Goal: Task Accomplishment & Management: Use online tool/utility

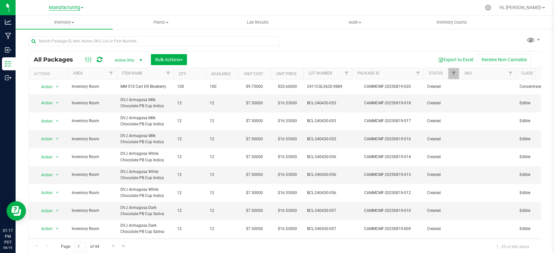
click at [68, 8] on span "Manufacturing" at bounding box center [64, 8] width 31 height 6
click at [34, 29] on link "Retail" at bounding box center [66, 31] width 95 height 9
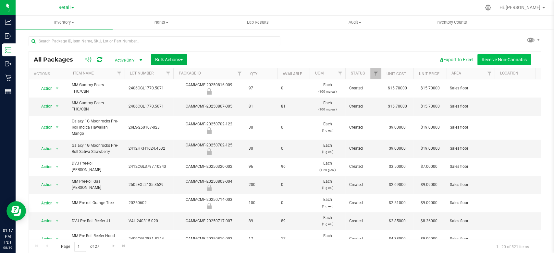
click at [492, 59] on button "Receive Non-Cannabis" at bounding box center [504, 59] width 54 height 11
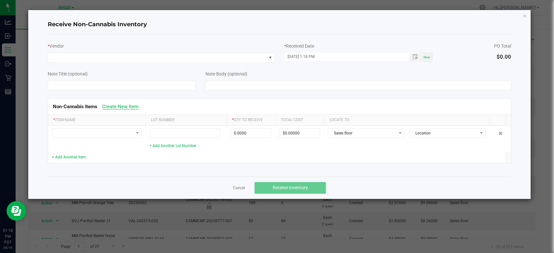
click at [132, 108] on link "Create New Item" at bounding box center [120, 107] width 36 height 6
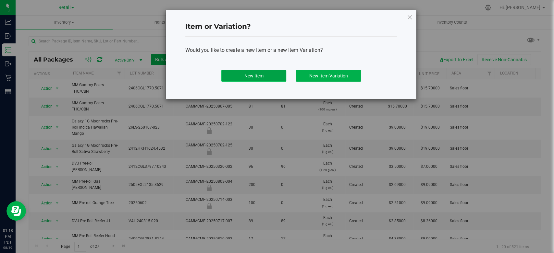
click at [255, 76] on span "New Item" at bounding box center [253, 75] width 19 height 5
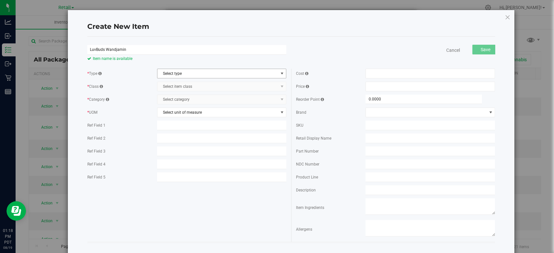
type input "LuvBuds Wandjamin"
click at [205, 73] on span "Select type" at bounding box center [217, 73] width 120 height 9
click at [178, 95] on li "Raw Materials" at bounding box center [219, 95] width 127 height 10
click at [193, 90] on span "Select item class" at bounding box center [217, 86] width 120 height 9
click at [176, 101] on li "Non Cannabis" at bounding box center [219, 98] width 127 height 10
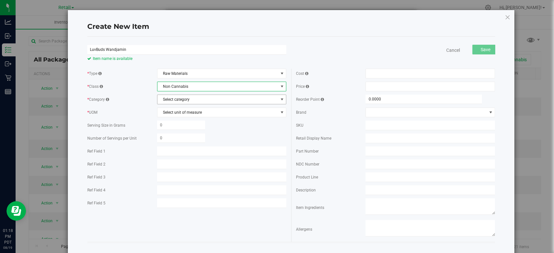
click at [188, 97] on span "Select category" at bounding box center [217, 99] width 120 height 9
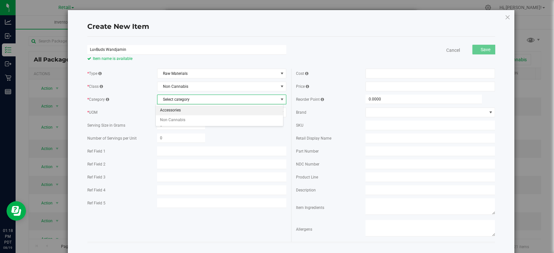
click at [181, 109] on li "Accessories" at bounding box center [219, 111] width 127 height 10
click at [223, 112] on span "Select unit of measure" at bounding box center [217, 112] width 120 height 9
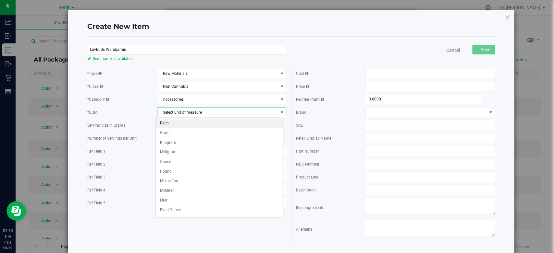
click at [162, 123] on li "Each" at bounding box center [219, 124] width 127 height 10
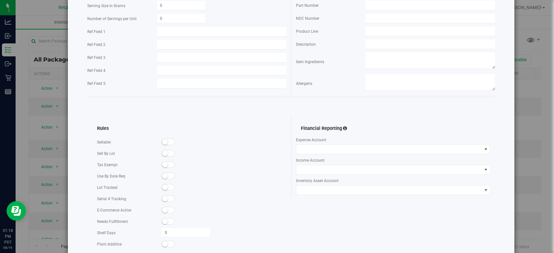
scroll to position [169, 0]
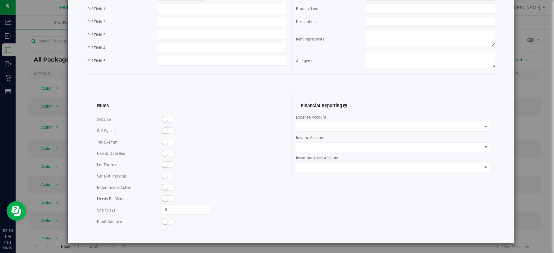
click at [168, 121] on span at bounding box center [168, 119] width 13 height 6
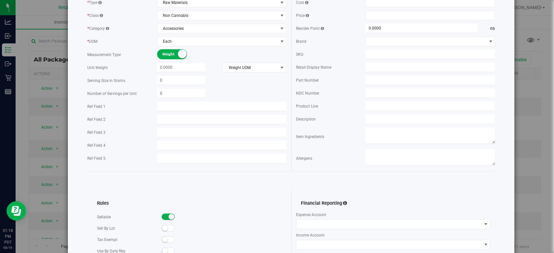
scroll to position [0, 0]
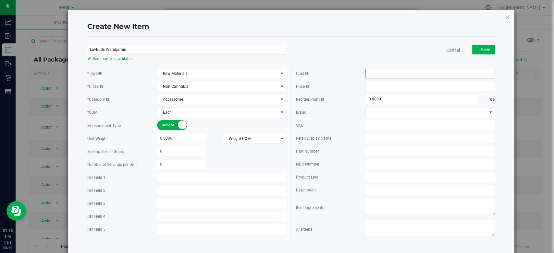
click at [407, 75] on span at bounding box center [429, 74] width 129 height 10
type input "17.50"
type input "$17.50000"
click at [396, 89] on span at bounding box center [429, 87] width 129 height 10
type input "37.20"
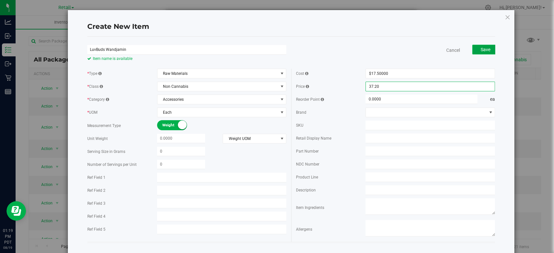
type input "$37.20000"
click at [480, 50] on span "Save" at bounding box center [485, 49] width 10 height 5
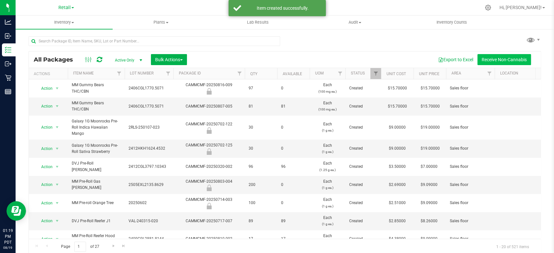
click at [496, 59] on button "Receive Non-Cannabis" at bounding box center [504, 59] width 54 height 11
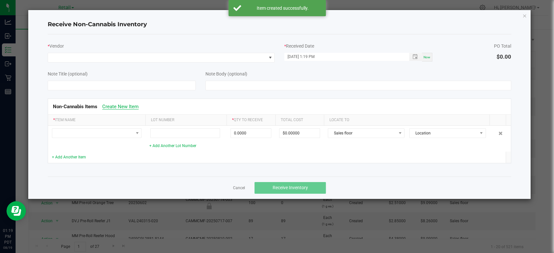
click at [121, 106] on link "Create New Item" at bounding box center [120, 107] width 36 height 6
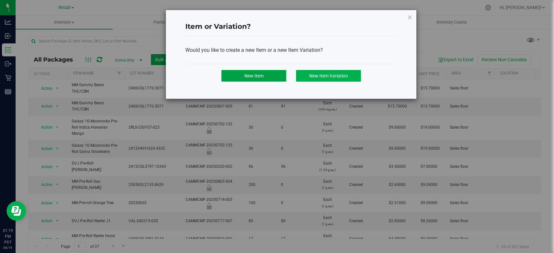
click at [246, 78] on span "New Item" at bounding box center [253, 75] width 19 height 5
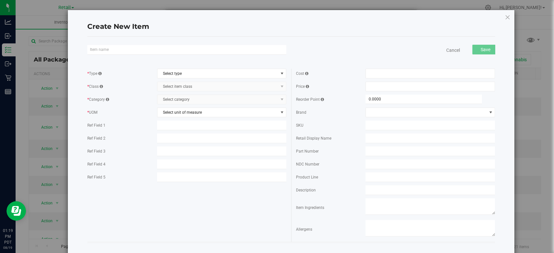
click at [182, 54] on input "text" at bounding box center [186, 50] width 199 height 10
type input "LuvBuds Puffco hot knife"
click at [189, 74] on span "Select type" at bounding box center [217, 73] width 120 height 9
click at [168, 92] on li "Raw Materials" at bounding box center [219, 95] width 127 height 10
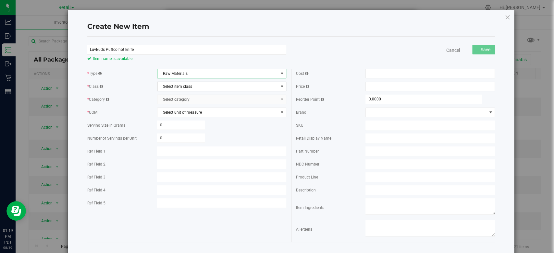
click at [178, 87] on span "Select item class" at bounding box center [217, 86] width 120 height 9
click at [174, 101] on li "Non Cannabis" at bounding box center [219, 98] width 127 height 10
click at [186, 98] on span "Select category" at bounding box center [217, 99] width 120 height 9
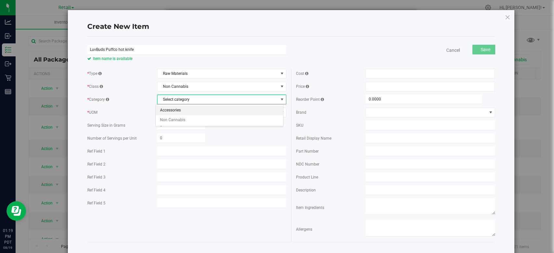
click at [169, 111] on li "Accessories" at bounding box center [219, 111] width 127 height 10
click at [191, 115] on span "Select unit of measure" at bounding box center [217, 112] width 120 height 9
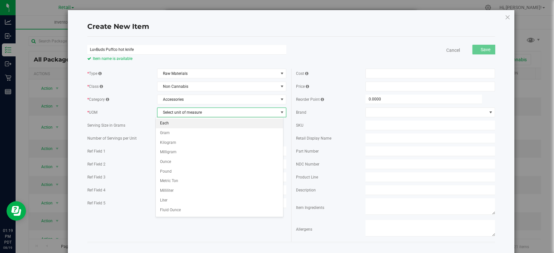
click at [163, 122] on li "Each" at bounding box center [219, 124] width 127 height 10
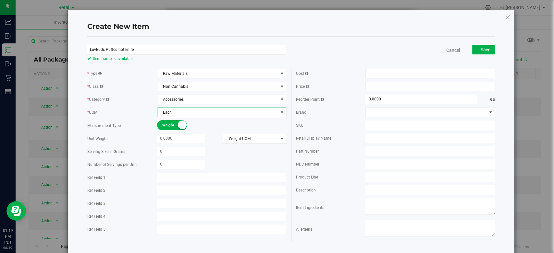
scroll to position [169, 0]
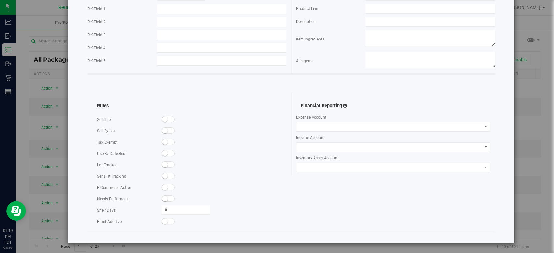
click at [168, 116] on span at bounding box center [168, 119] width 13 height 6
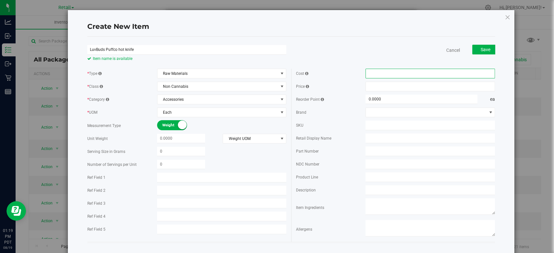
click at [390, 71] on span at bounding box center [429, 74] width 129 height 10
type input "40.00"
type input "$40.00000"
click at [376, 90] on span at bounding box center [429, 87] width 129 height 10
type input "60.50"
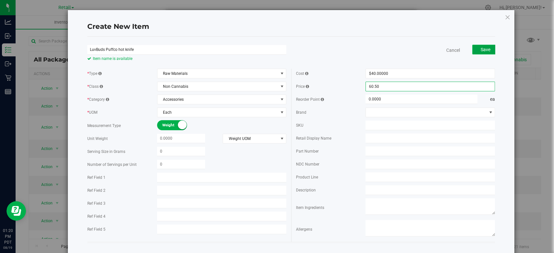
type input "$60.50000"
click at [482, 48] on span "Save" at bounding box center [485, 49] width 10 height 5
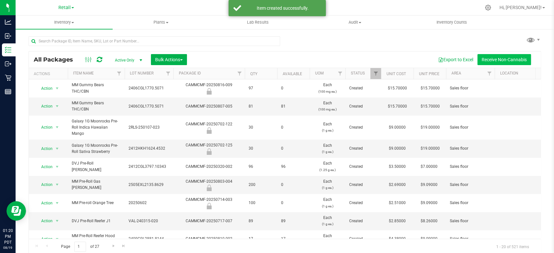
click at [495, 57] on button "Receive Non-Cannabis" at bounding box center [504, 59] width 54 height 11
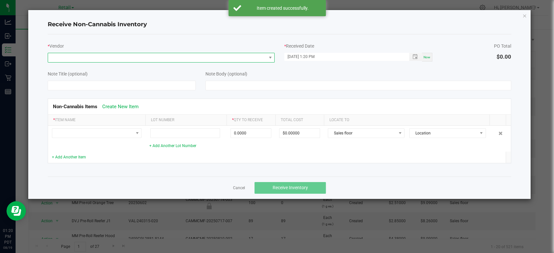
click at [143, 59] on span at bounding box center [157, 57] width 218 height 9
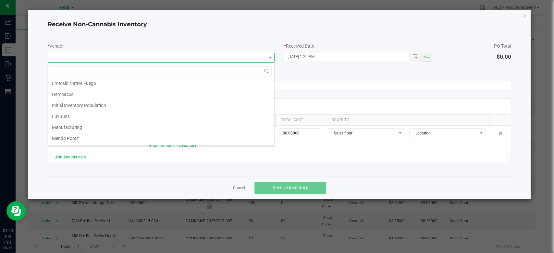
scroll to position [60, 0]
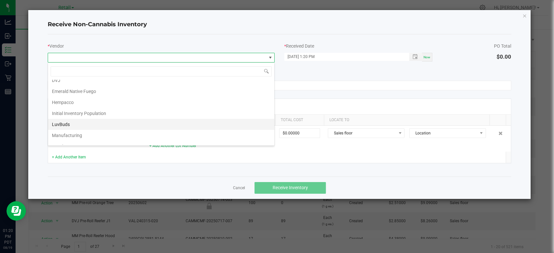
click at [69, 121] on li "LuvBuds" at bounding box center [161, 124] width 226 height 11
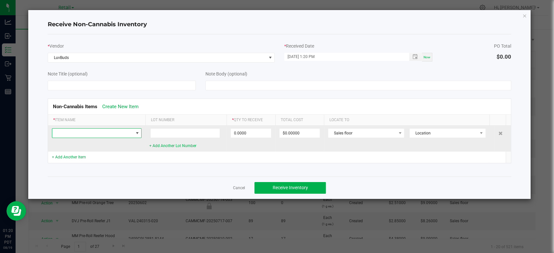
click at [113, 133] on span at bounding box center [92, 133] width 81 height 9
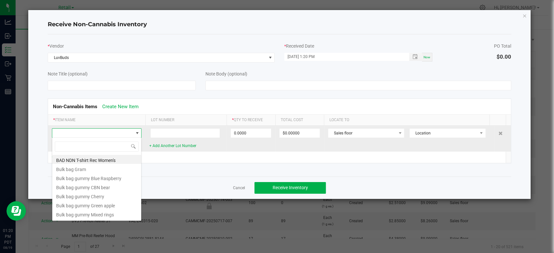
scroll to position [9, 89]
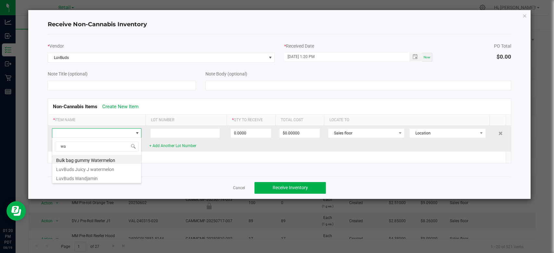
type input "wan"
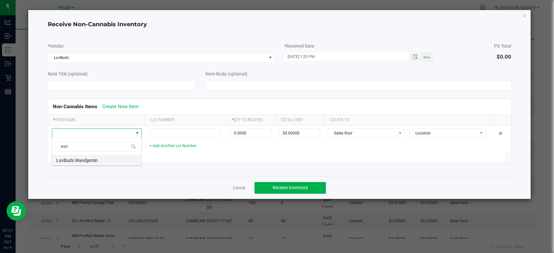
click at [106, 159] on li "LuvBuds Wandjamin" at bounding box center [96, 159] width 89 height 9
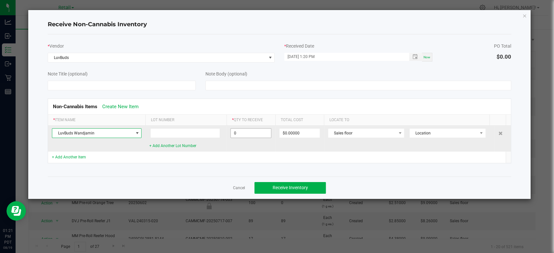
click at [259, 133] on input "0" at bounding box center [251, 133] width 40 height 9
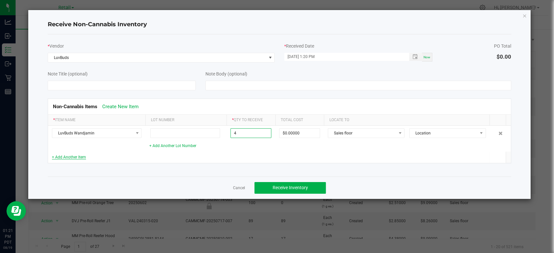
type input "4 ea"
type input "$70.00000"
click at [55, 158] on link "+ Add Another Item" at bounding box center [69, 157] width 34 height 5
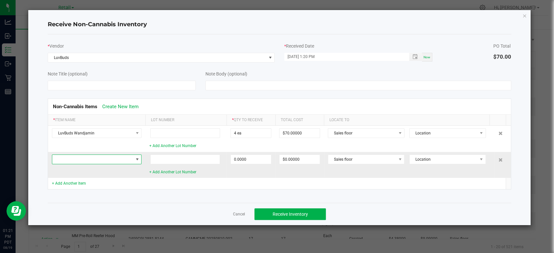
click at [73, 162] on span at bounding box center [92, 159] width 81 height 9
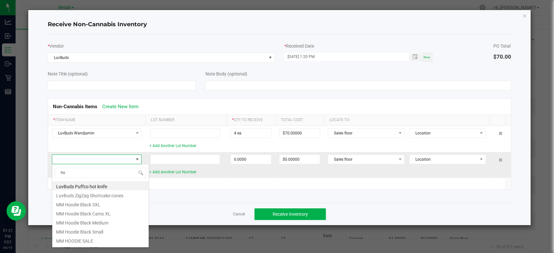
type input "hot"
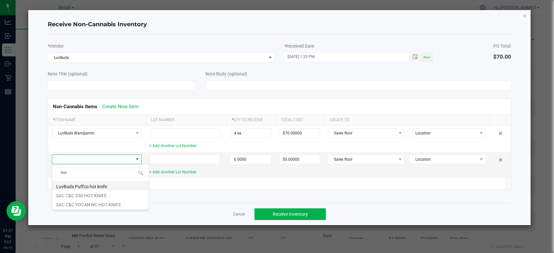
click at [82, 185] on li "LuvBuds Puffco hot knife" at bounding box center [100, 185] width 96 height 9
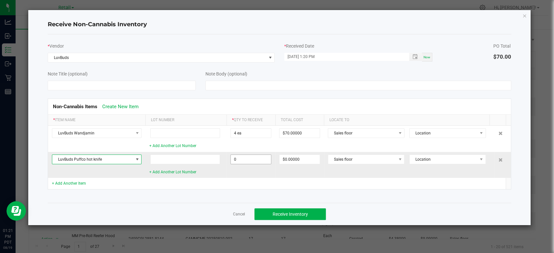
click at [264, 163] on input "0" at bounding box center [251, 159] width 40 height 9
type input "3 ea"
type input "$120.00000"
click at [250, 194] on div "Non-Cannabis Items Create New Item * Item Name Lot Number * Qty to Receive Tota…" at bounding box center [279, 143] width 473 height 107
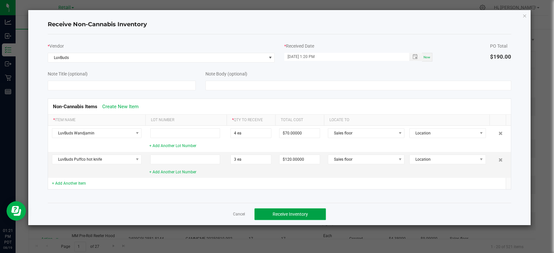
click at [300, 215] on span "Receive Inventory" at bounding box center [289, 214] width 35 height 5
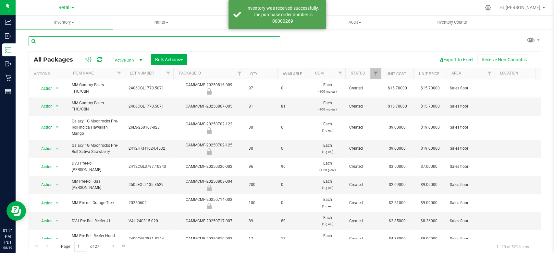
click at [87, 42] on input "text" at bounding box center [154, 41] width 251 height 10
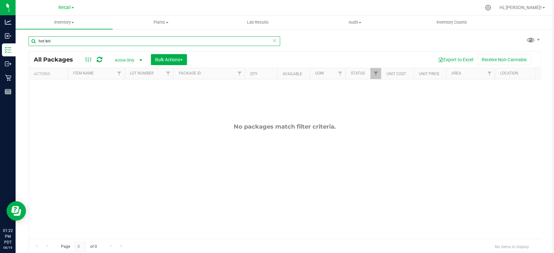
type input "hot kni"
click at [272, 41] on icon at bounding box center [274, 40] width 5 height 8
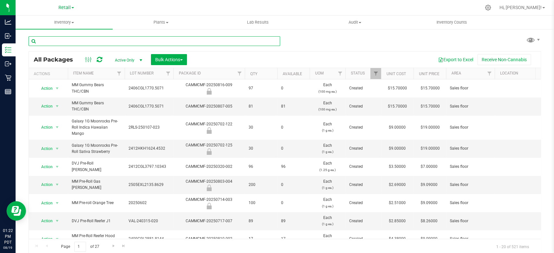
click at [88, 42] on input "text" at bounding box center [154, 41] width 251 height 10
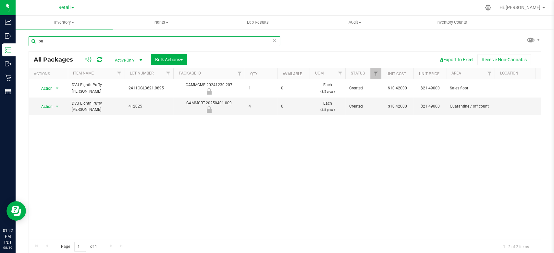
type input "p"
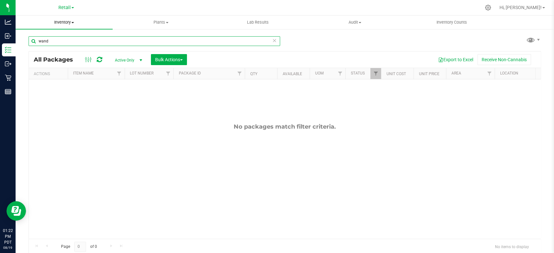
type input "wand"
click at [60, 21] on span "Inventory" at bounding box center [64, 22] width 97 height 6
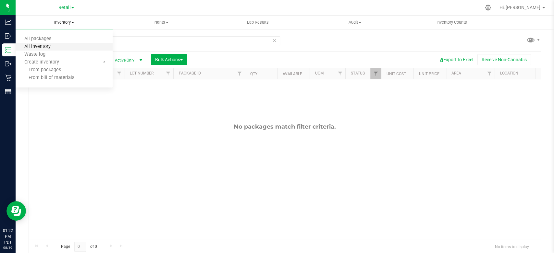
click at [47, 46] on span "All inventory" at bounding box center [38, 47] width 44 height 6
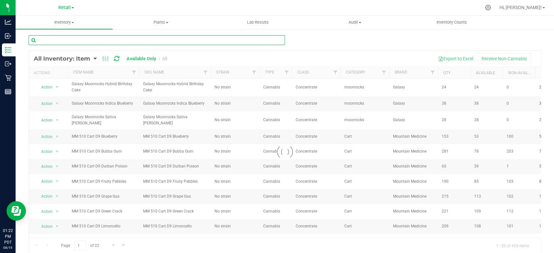
click at [93, 42] on input "text" at bounding box center [157, 40] width 256 height 10
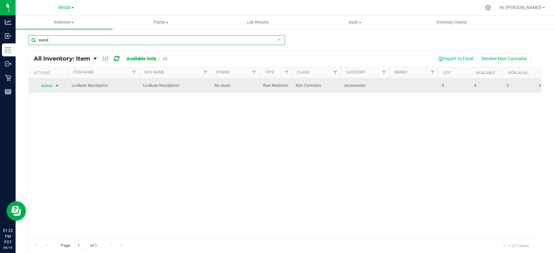
type input "wand"
click at [56, 88] on span "select" at bounding box center [56, 85] width 5 height 5
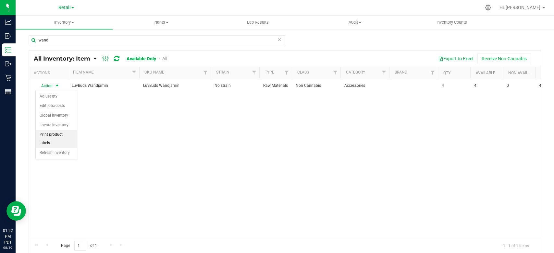
click at [58, 136] on li "Print product labels" at bounding box center [56, 139] width 41 height 18
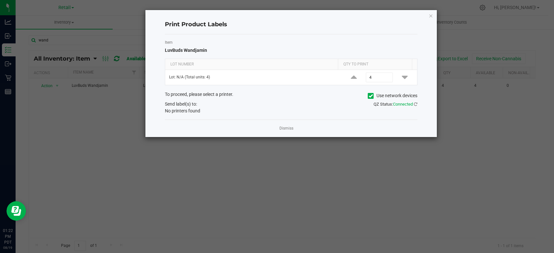
click at [367, 97] on span at bounding box center [370, 96] width 6 height 6
click at [0, 0] on input "Use network devices" at bounding box center [0, 0] width 0 height 0
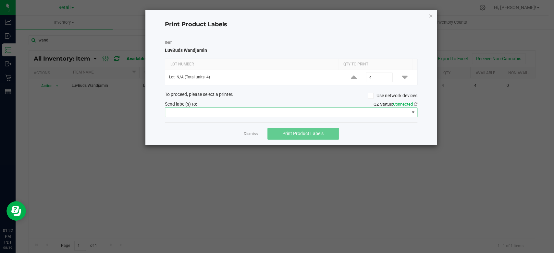
click at [336, 111] on span at bounding box center [287, 112] width 244 height 9
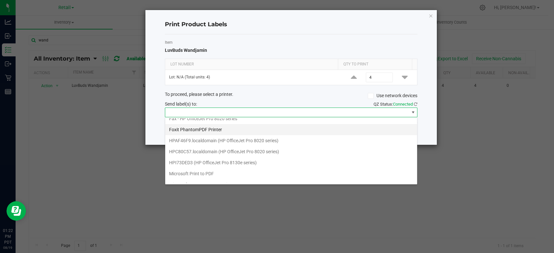
scroll to position [66, 0]
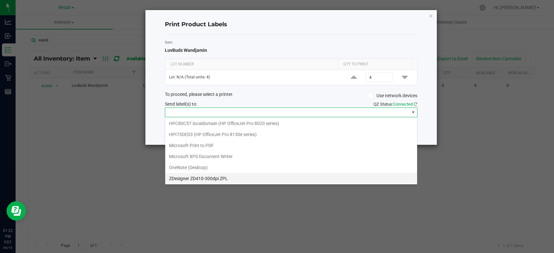
click at [223, 178] on ZPL "ZDesigner ZD410-300dpi ZPL" at bounding box center [291, 178] width 252 height 11
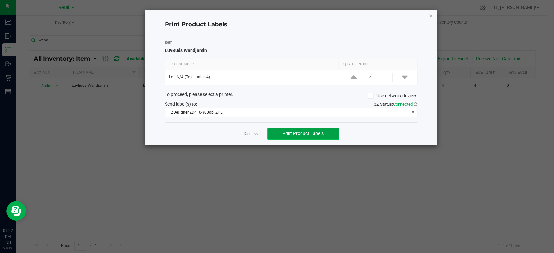
click at [316, 134] on span "Print Product Labels" at bounding box center [302, 133] width 41 height 5
click at [432, 16] on icon "button" at bounding box center [430, 16] width 5 height 8
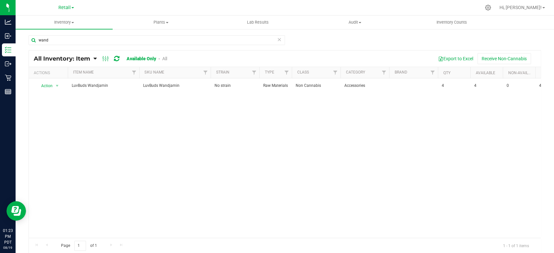
click at [277, 38] on icon at bounding box center [279, 39] width 5 height 8
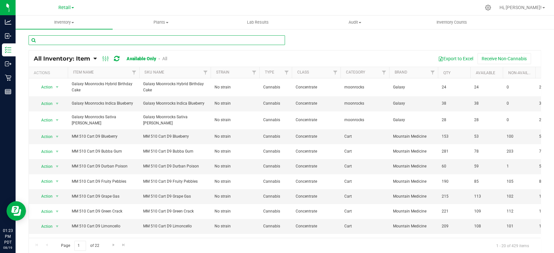
click at [95, 42] on input "text" at bounding box center [157, 40] width 256 height 10
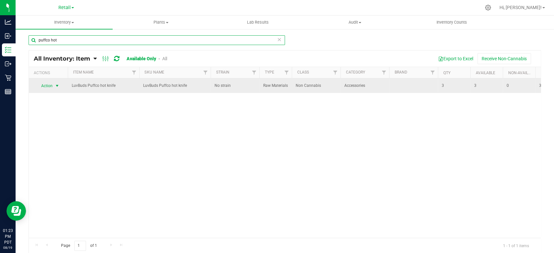
type input "puffco hot"
click at [56, 88] on span "select" at bounding box center [57, 85] width 8 height 9
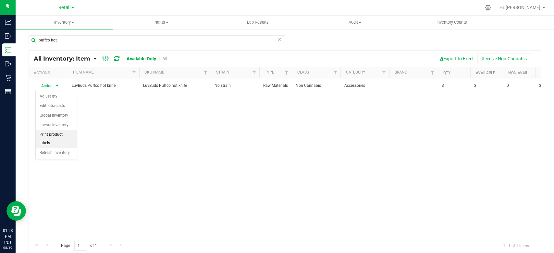
click at [55, 137] on li "Print product labels" at bounding box center [56, 139] width 41 height 18
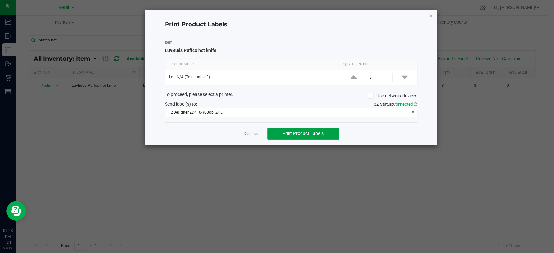
click at [309, 138] on button "Print Product Labels" at bounding box center [302, 134] width 71 height 12
click at [428, 18] on icon "button" at bounding box center [430, 16] width 5 height 8
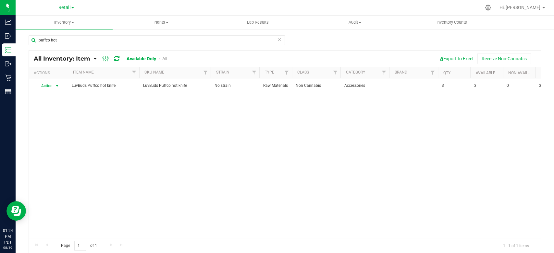
click at [277, 40] on icon at bounding box center [279, 39] width 5 height 8
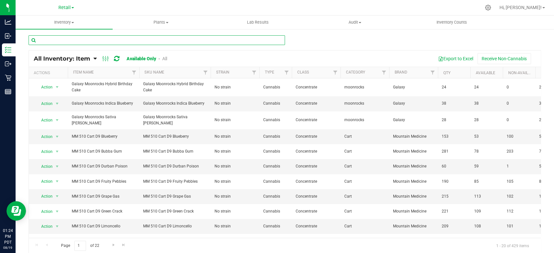
click at [256, 42] on input "text" at bounding box center [157, 40] width 256 height 10
